Goal: Task Accomplishment & Management: Manage account settings

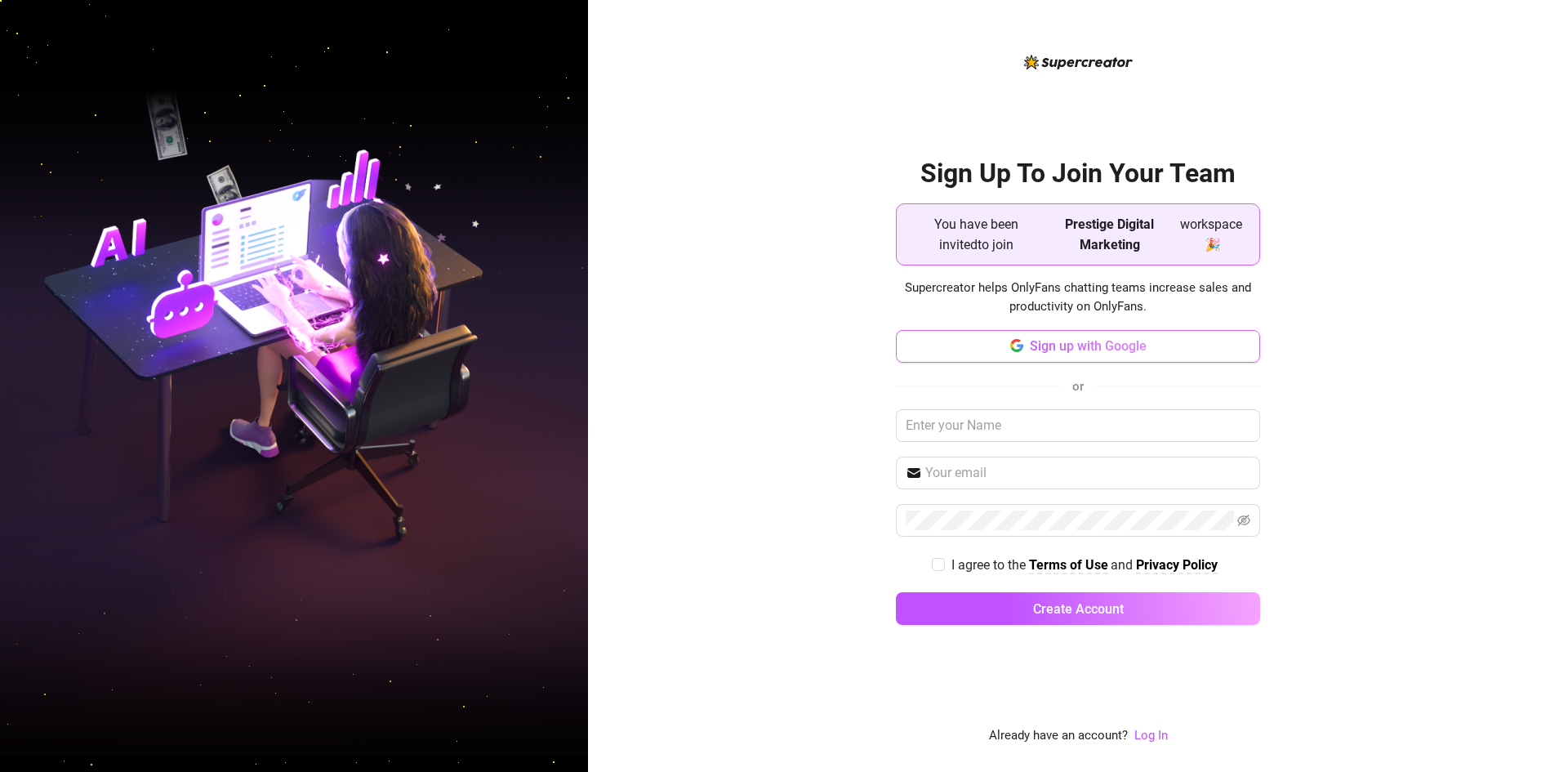
click at [1117, 350] on span "Sign up with Google" at bounding box center [1088, 346] width 117 height 16
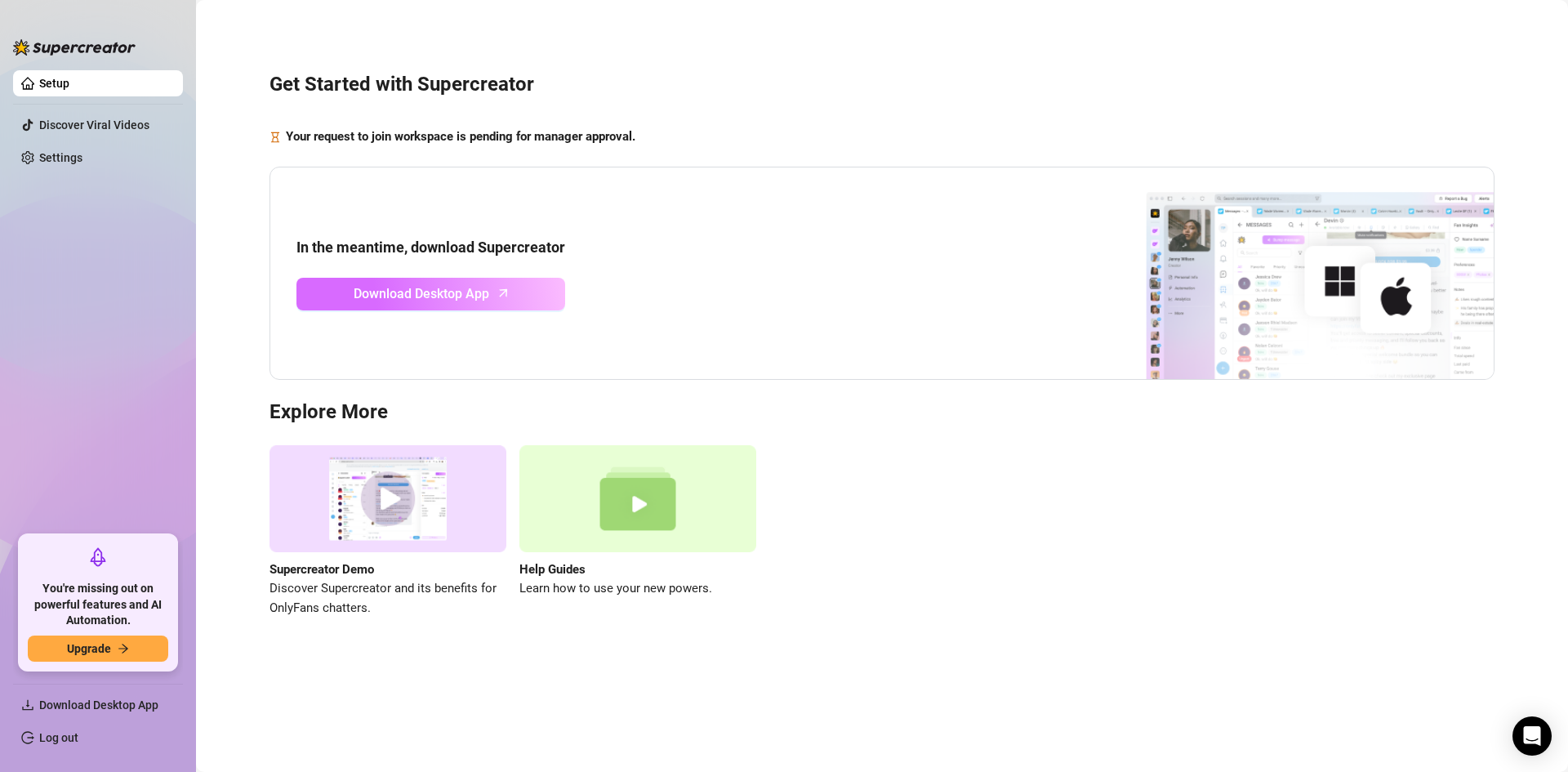
click at [541, 302] on link "Download Desktop App" at bounding box center [430, 294] width 268 height 32
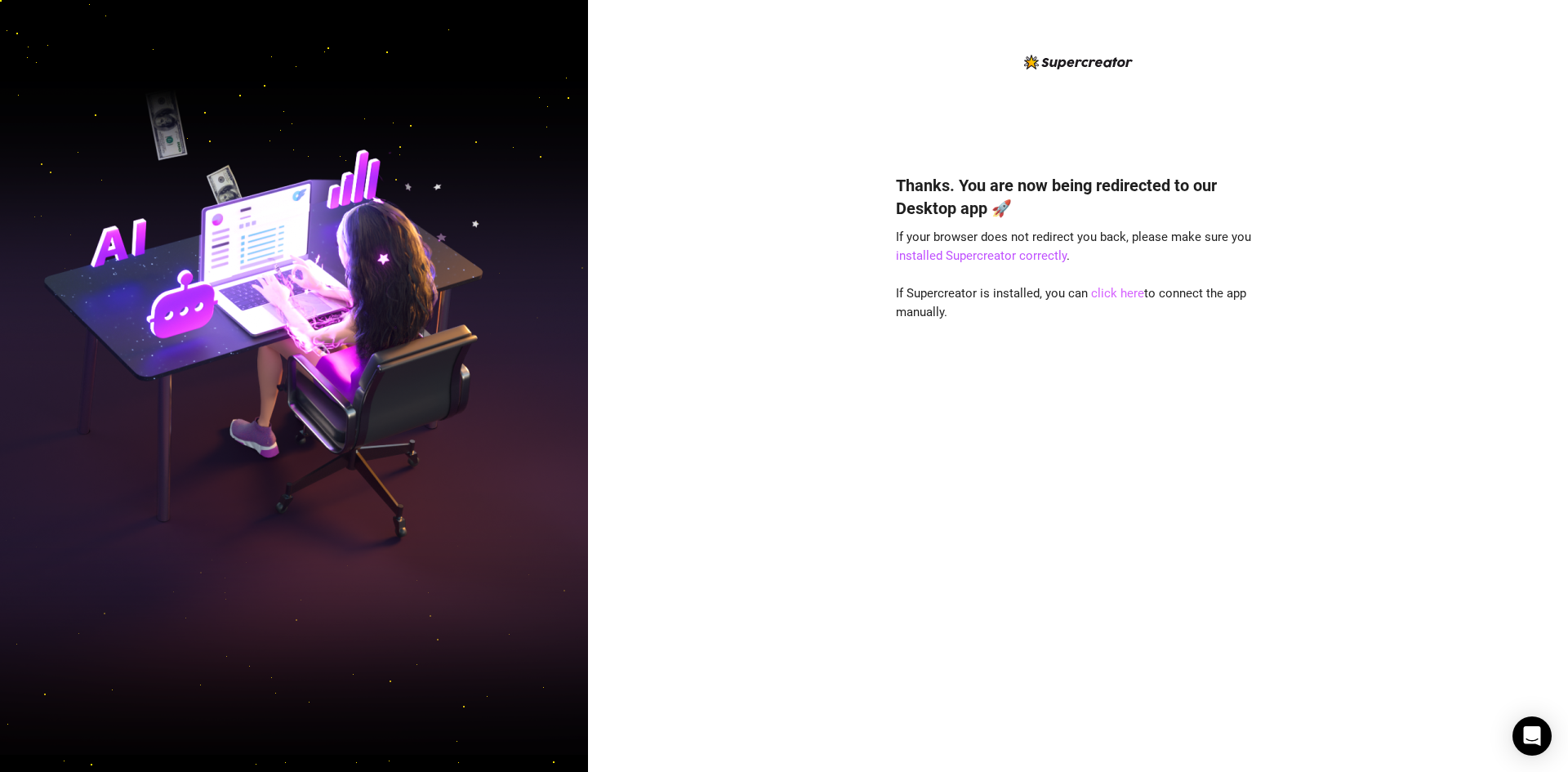
click at [1108, 290] on link "click here" at bounding box center [1118, 293] width 53 height 15
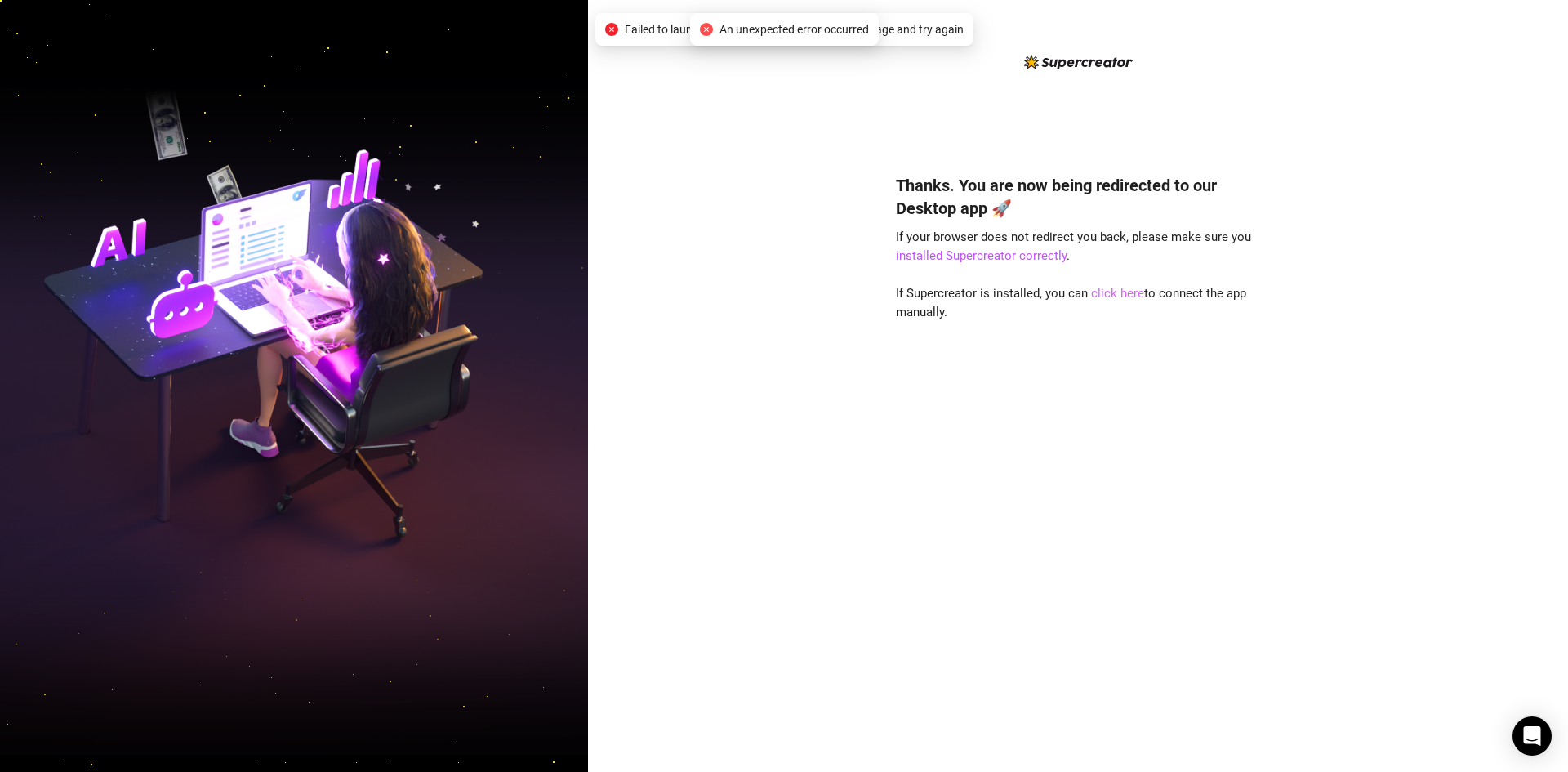
click at [1123, 298] on link "click here" at bounding box center [1118, 293] width 53 height 15
click at [1115, 294] on link "click here" at bounding box center [1118, 293] width 53 height 15
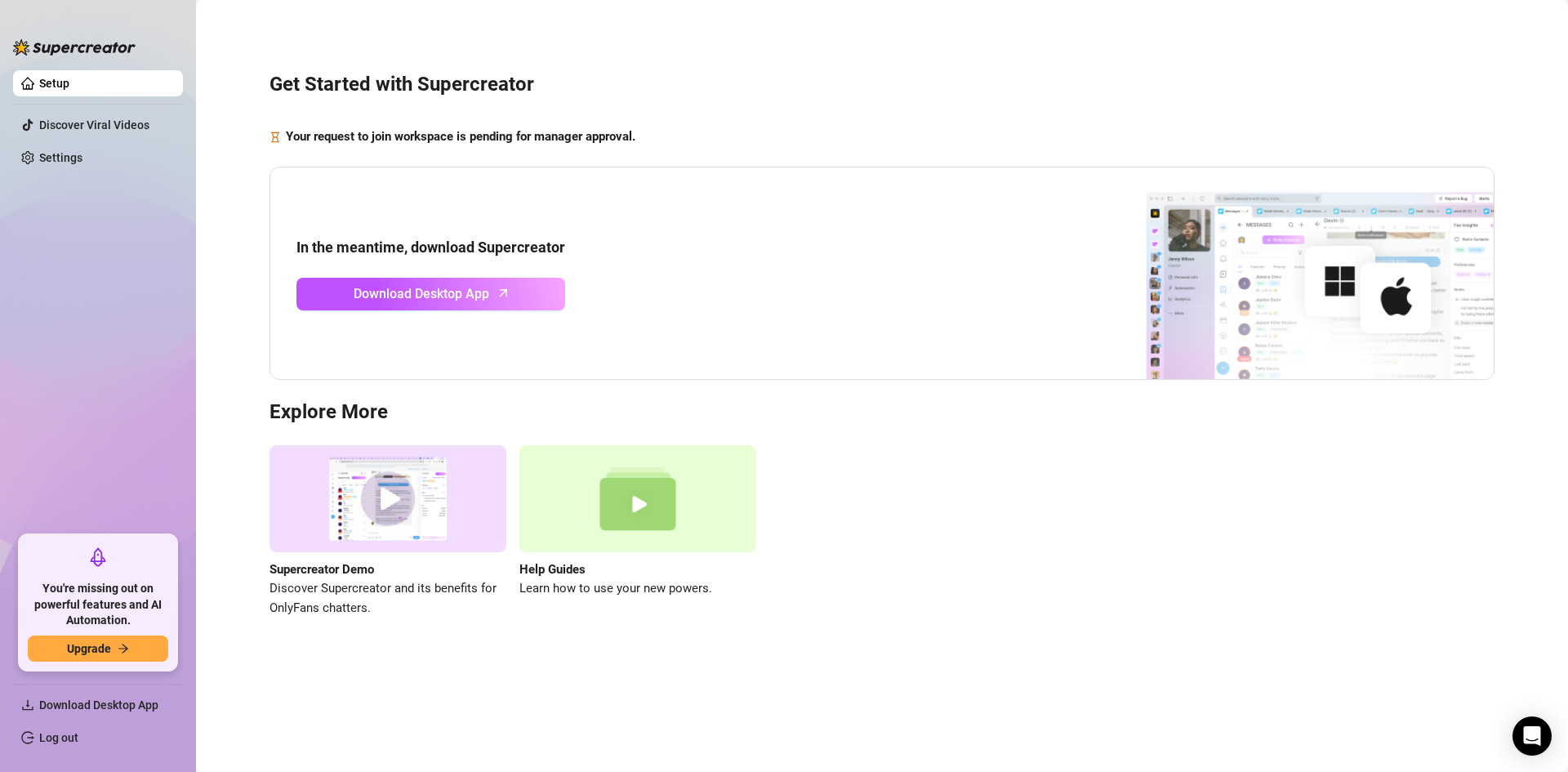
click at [87, 45] on img at bounding box center [74, 47] width 122 height 17
click at [82, 151] on link "Settings" at bounding box center [61, 157] width 44 height 13
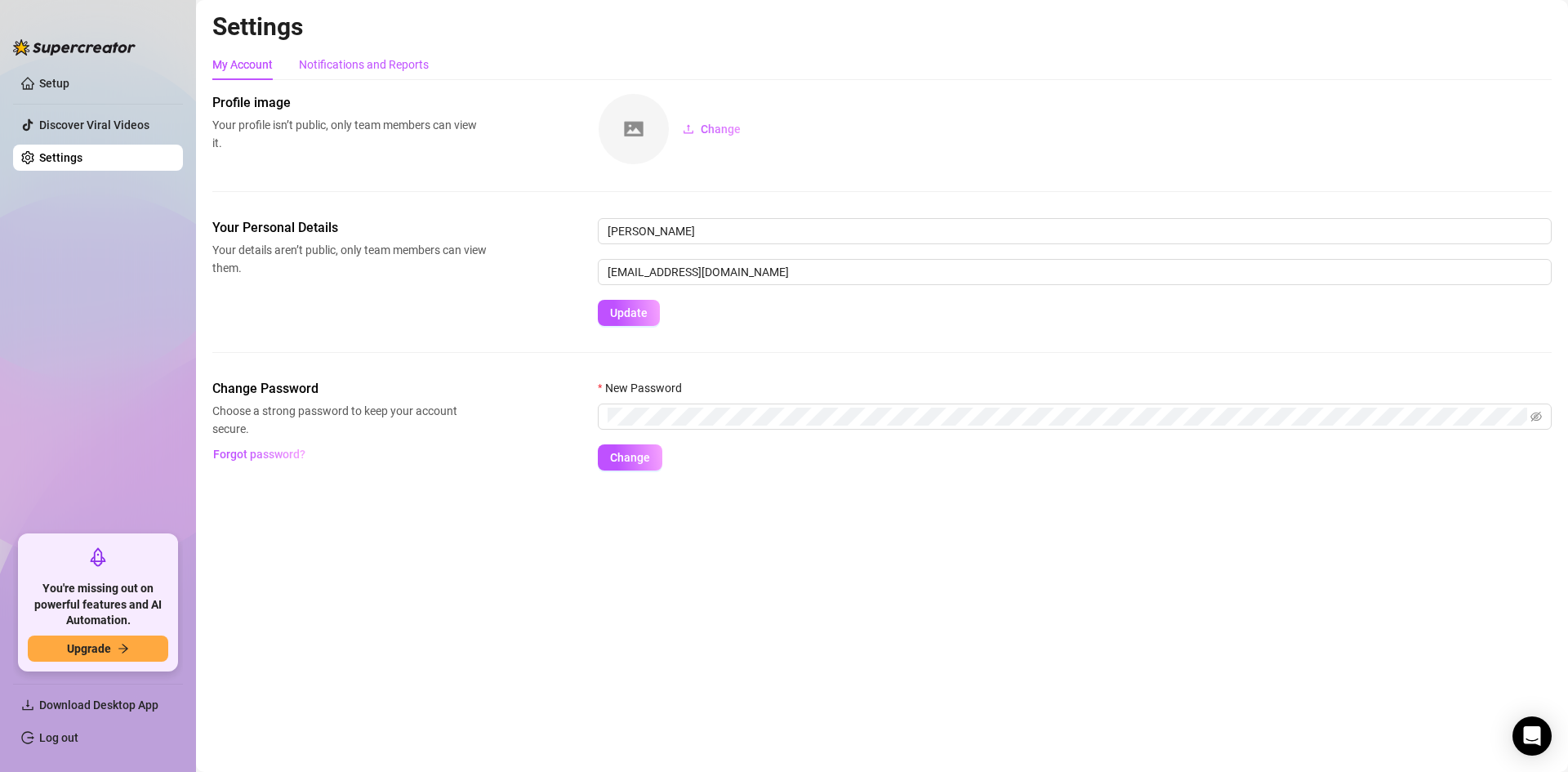
click at [337, 66] on div "Notifications and Reports" at bounding box center [364, 65] width 130 height 18
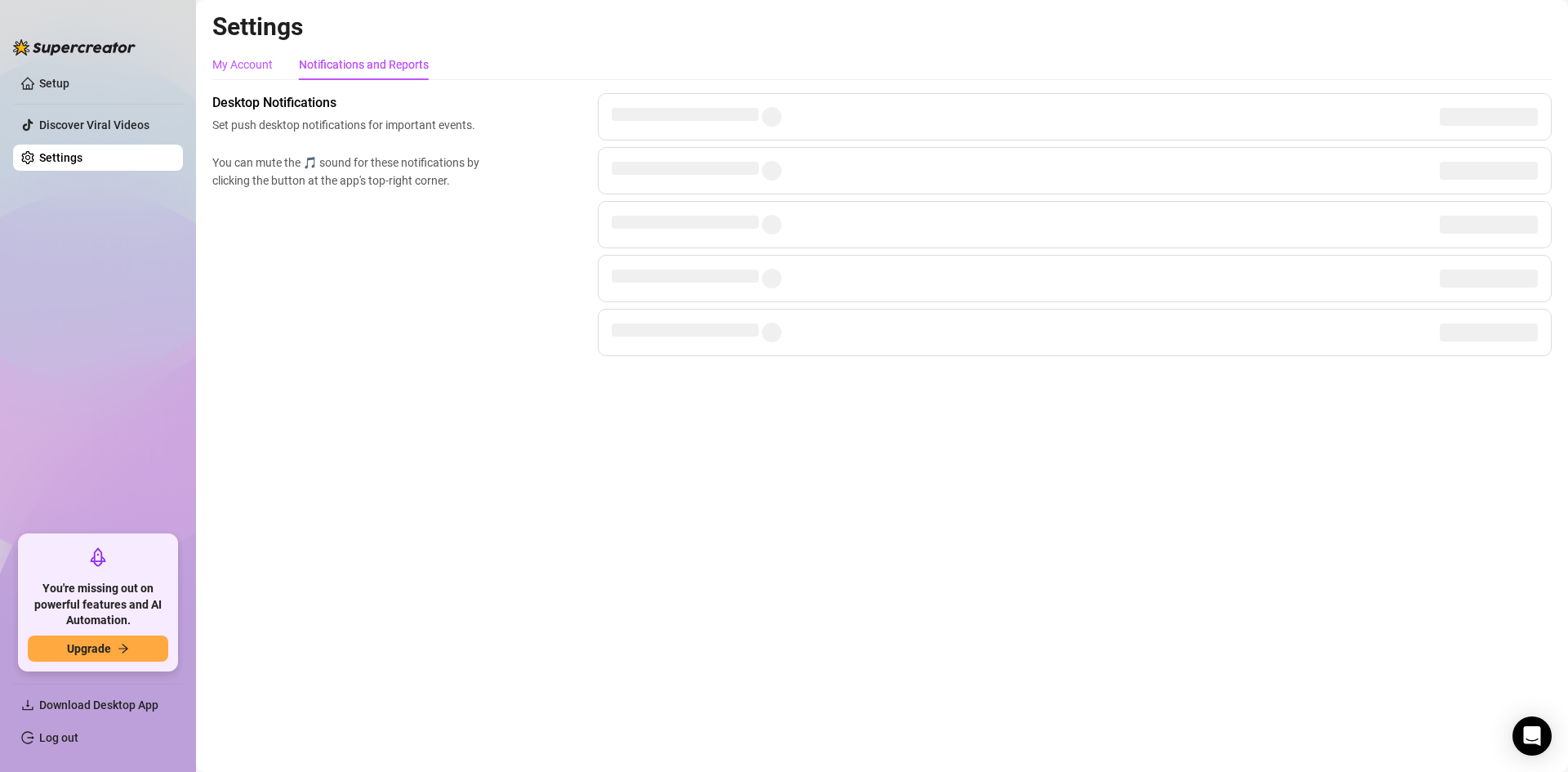
click at [273, 56] on div "My Account" at bounding box center [242, 65] width 60 height 18
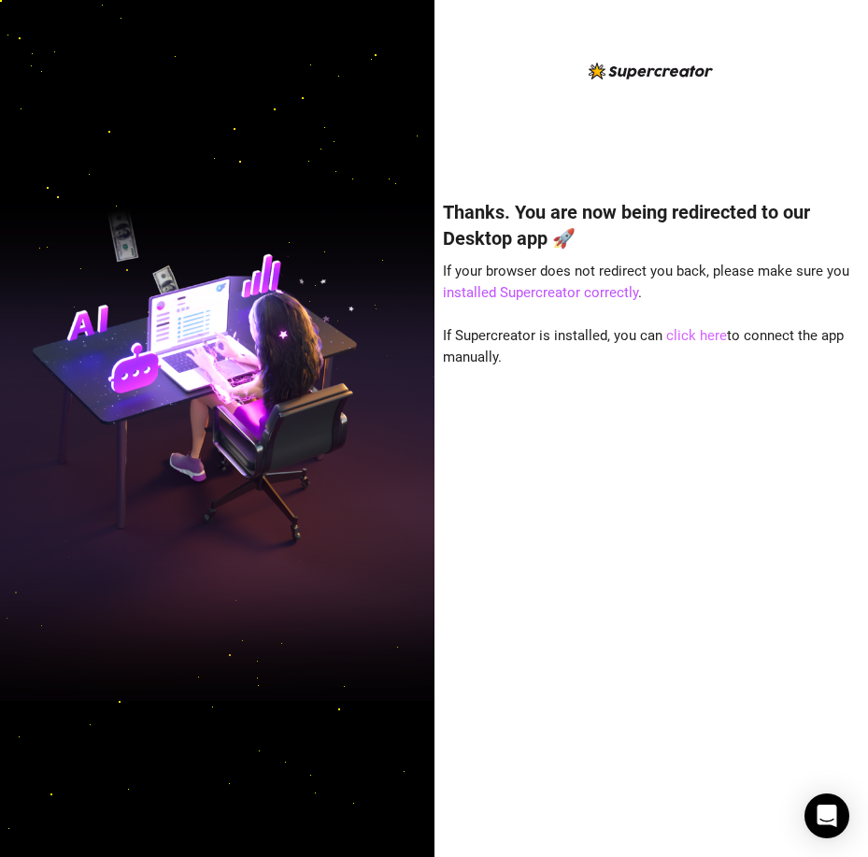
click at [685, 340] on link "click here" at bounding box center [696, 335] width 61 height 17
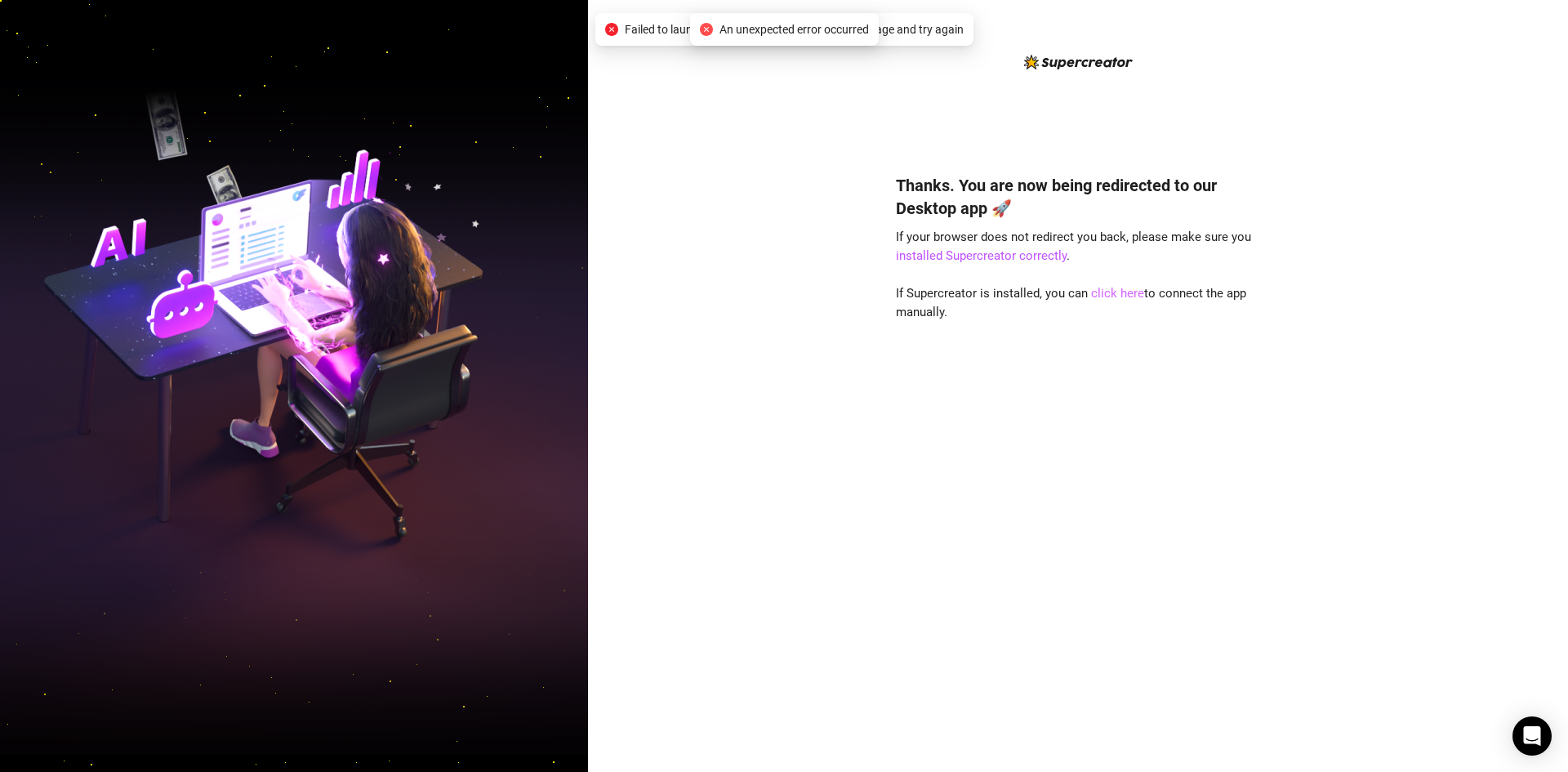
click at [1103, 294] on link "click here" at bounding box center [1118, 293] width 53 height 15
